Goal: Transaction & Acquisition: Subscribe to service/newsletter

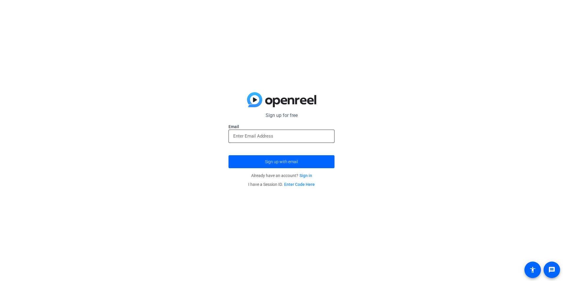
click at [252, 136] on input "email" at bounding box center [281, 135] width 97 height 7
type input "[EMAIL_ADDRESS][DOMAIN_NAME]"
click at [262, 157] on span "submit" at bounding box center [281, 162] width 106 height 14
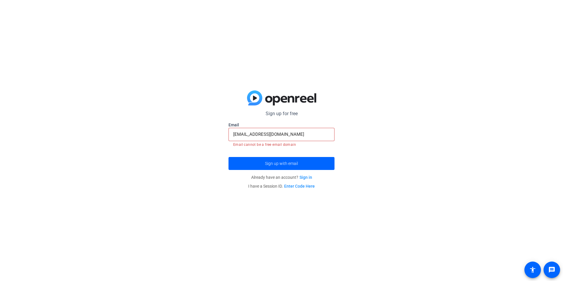
click at [308, 176] on link "Sign in" at bounding box center [305, 177] width 13 height 5
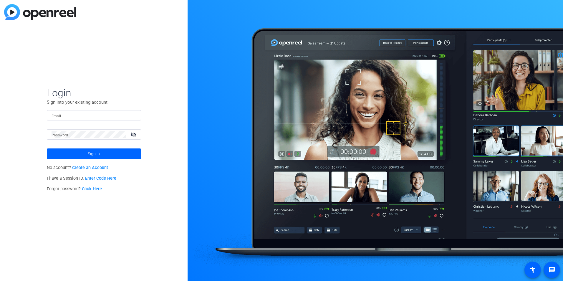
click at [69, 116] on input "Email" at bounding box center [94, 115] width 85 height 7
type input "[EMAIL_ADDRESS][DOMAIN_NAME]"
click at [88, 168] on link "Create an Account" at bounding box center [90, 167] width 36 height 5
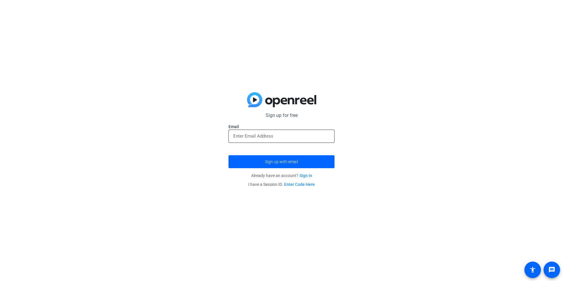
click at [276, 134] on input "email" at bounding box center [281, 135] width 97 height 7
type input "[EMAIL_ADDRESS][DOMAIN_NAME]"
click at [284, 162] on span "Sign up with email" at bounding box center [281, 162] width 33 height 0
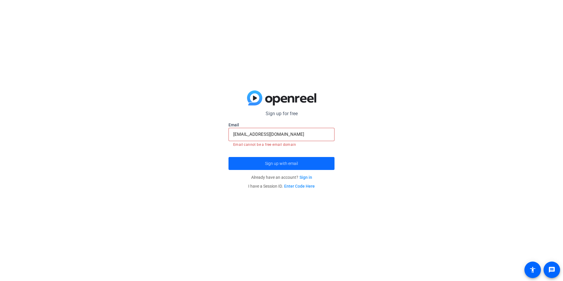
click at [271, 157] on span "submit" at bounding box center [281, 163] width 106 height 14
click at [275, 135] on input "[EMAIL_ADDRESS][DOMAIN_NAME]" at bounding box center [281, 134] width 97 height 7
drag, startPoint x: 288, startPoint y: 134, endPoint x: 68, endPoint y: 138, distance: 219.6
click at [69, 138] on div "Sign up for free [EMAIL_ADDRESS][DOMAIN_NAME] Email [EMAIL_ADDRESS][DOMAIN_NAME…" at bounding box center [281, 140] width 563 height 281
